Goal: Find specific page/section: Find specific page/section

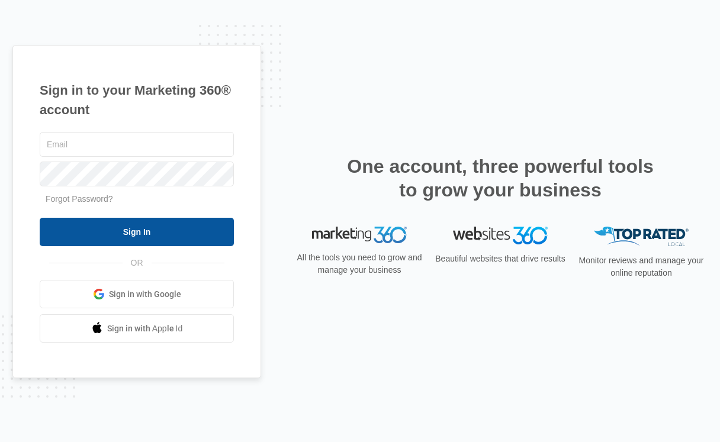
type input "[PERSON_NAME][EMAIL_ADDRESS][PERSON_NAME][DOMAIN_NAME]"
click at [126, 223] on input "Sign In" at bounding box center [137, 232] width 194 height 28
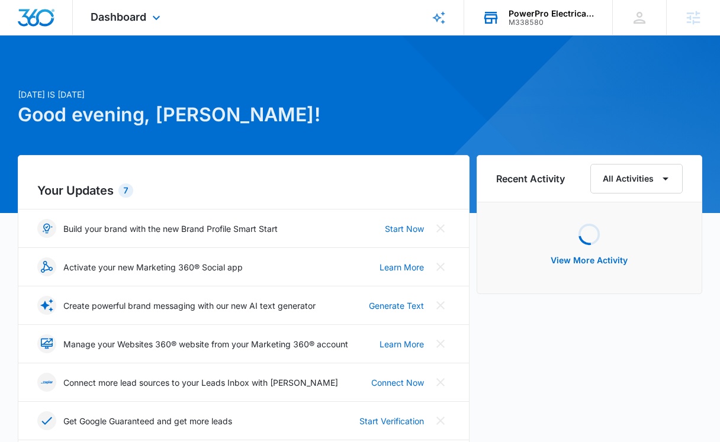
click at [533, 22] on div "M338580" at bounding box center [552, 22] width 86 height 8
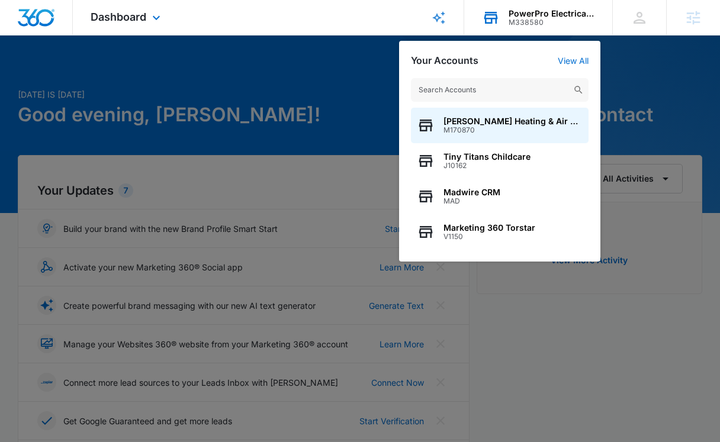
click at [491, 91] on input "text" at bounding box center [500, 90] width 178 height 24
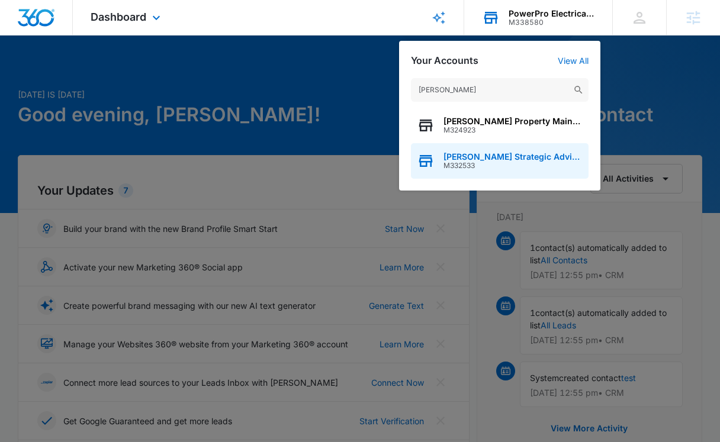
type input "[PERSON_NAME]"
click at [473, 158] on span "[PERSON_NAME] Strategic Advisors" at bounding box center [513, 156] width 139 height 9
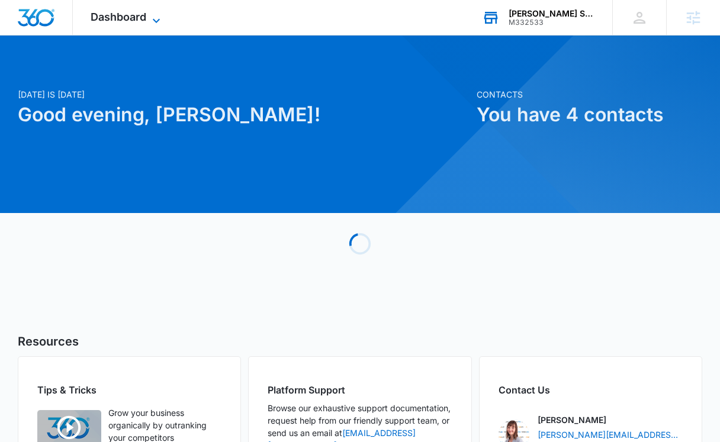
click at [139, 14] on span "Dashboard" at bounding box center [119, 17] width 56 height 12
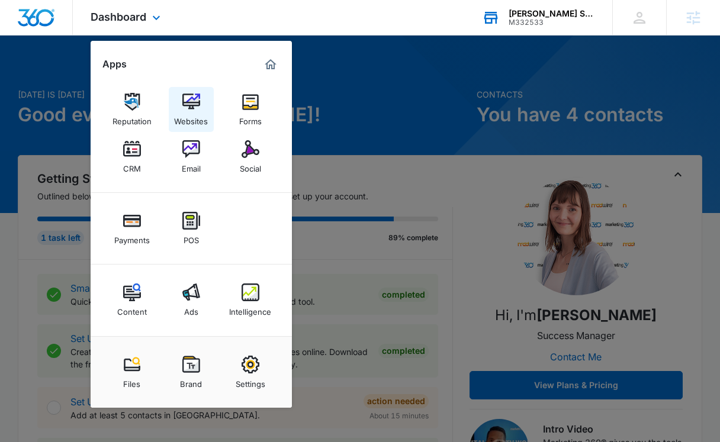
click at [195, 114] on div "Websites" at bounding box center [191, 118] width 34 height 15
